Goal: Task Accomplishment & Management: Complete application form

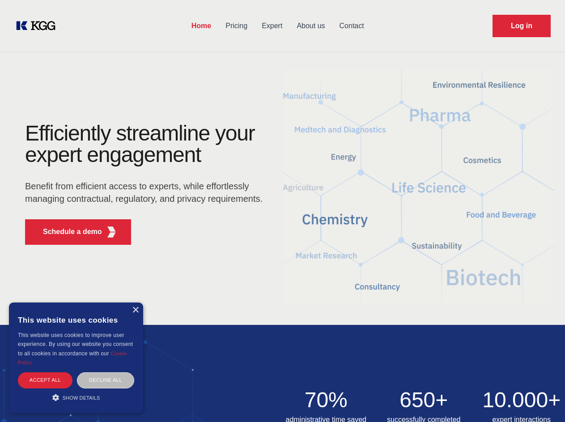
click at [282, 211] on div "Efficiently streamline your expert engagement Benefit from efficient access to …" at bounding box center [147, 187] width 272 height 129
click at [67, 232] on p "Schedule a demo" at bounding box center [72, 231] width 59 height 11
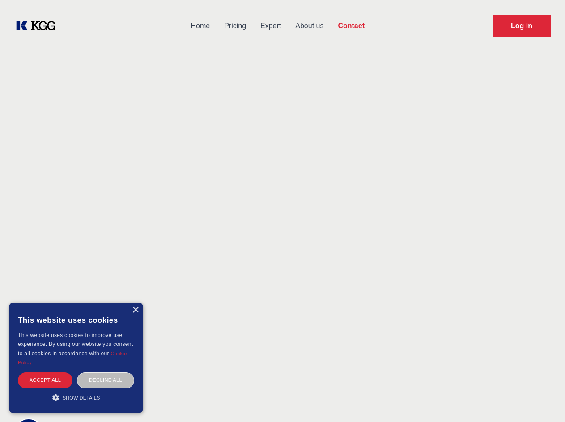
click at [135, 310] on div "× This website uses cookies This website uses cookies to improve user experienc…" at bounding box center [76, 358] width 134 height 111
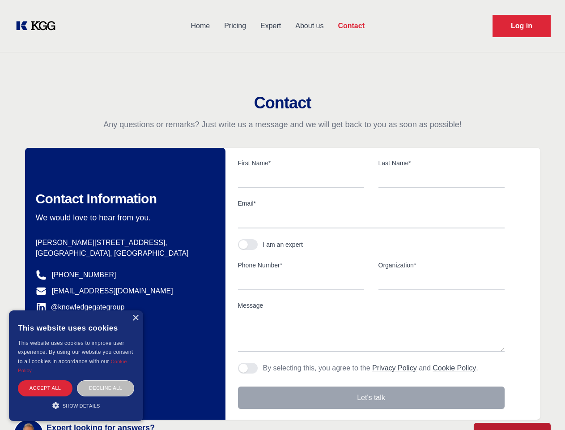
click at [45, 380] on div "Accept all" at bounding box center [45, 388] width 55 height 16
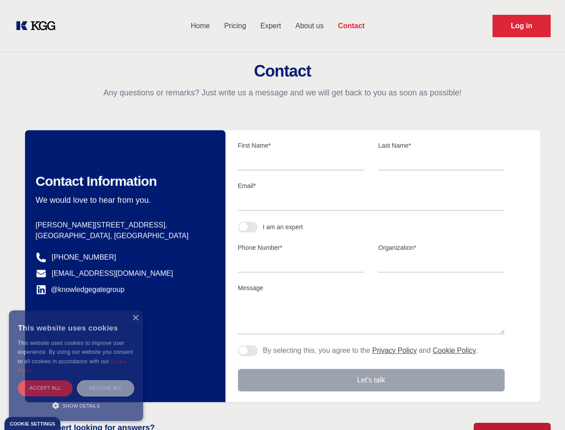
click at [106, 380] on div "Decline all" at bounding box center [105, 388] width 57 height 16
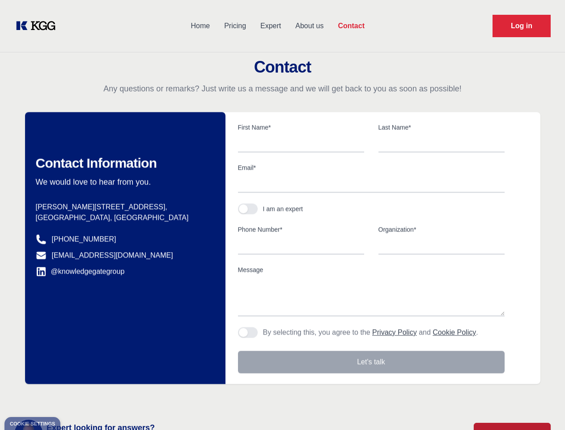
click at [76, 397] on main "Contact Any questions or remarks? Just write us a message and we will get back …" at bounding box center [282, 233] width 565 height 466
